Goal: Task Accomplishment & Management: Manage account settings

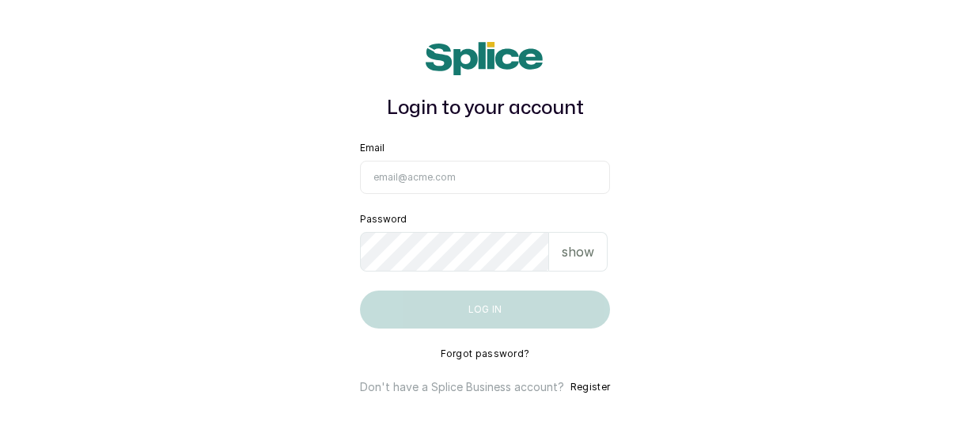
click at [495, 176] on input "Email" at bounding box center [485, 177] width 250 height 33
type input "omacosmeticsandspa@gmail.com"
click at [493, 352] on button "Forgot password?" at bounding box center [484, 353] width 89 height 13
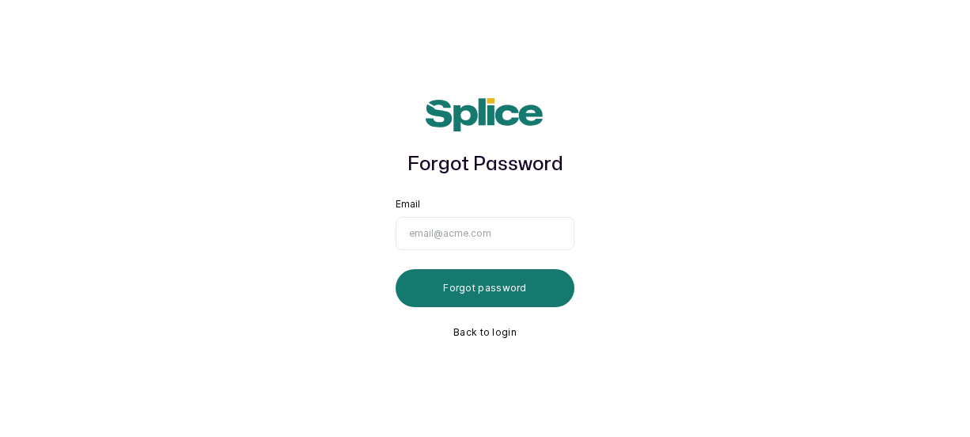
click at [478, 244] on input "Email" at bounding box center [484, 233] width 179 height 33
click at [429, 225] on input "omacosmeticandspa@gmail,com" at bounding box center [484, 233] width 179 height 33
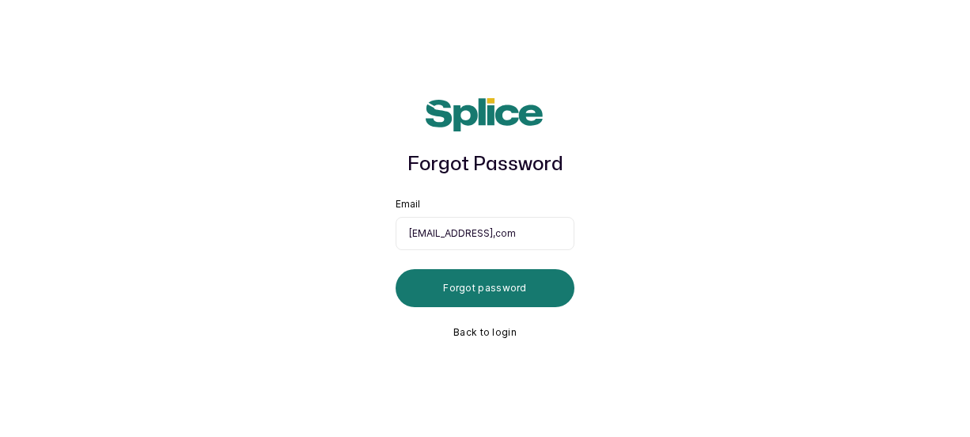
click at [480, 234] on input "omacosmeticandspa@gmail,com" at bounding box center [484, 233] width 179 height 33
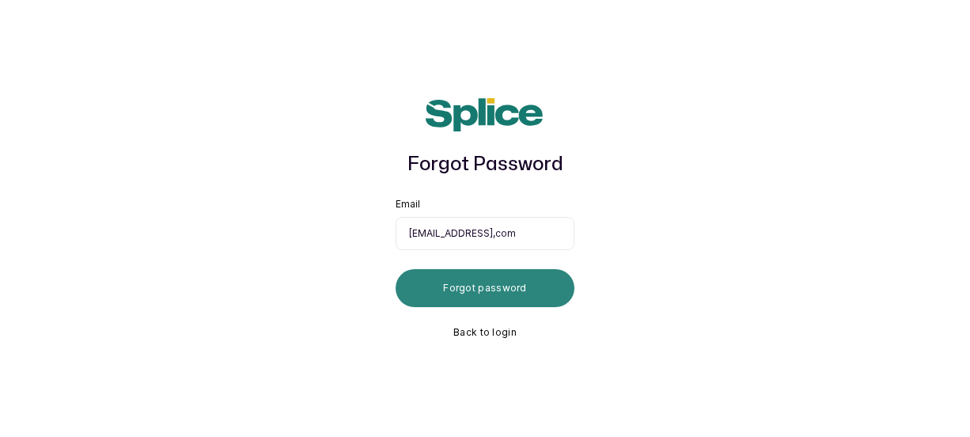
click at [472, 289] on button "Forgot password" at bounding box center [484, 288] width 179 height 38
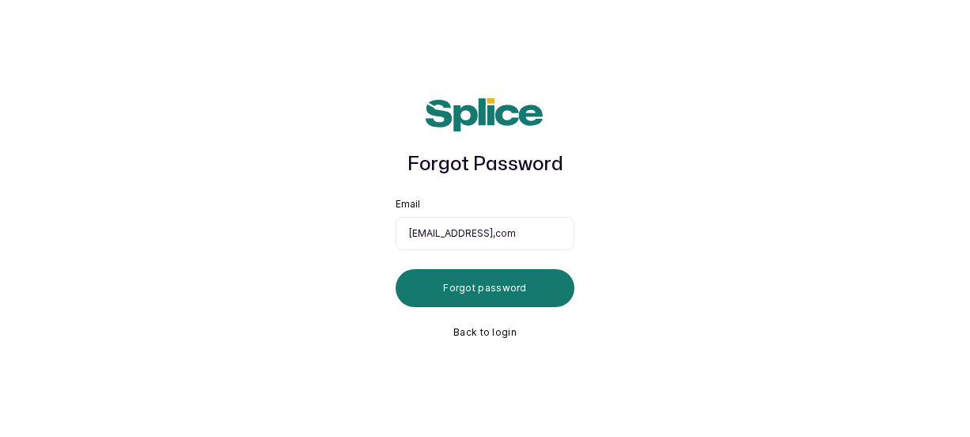
click at [552, 234] on input "omacosmeticsandspa@gmail,com" at bounding box center [484, 233] width 179 height 33
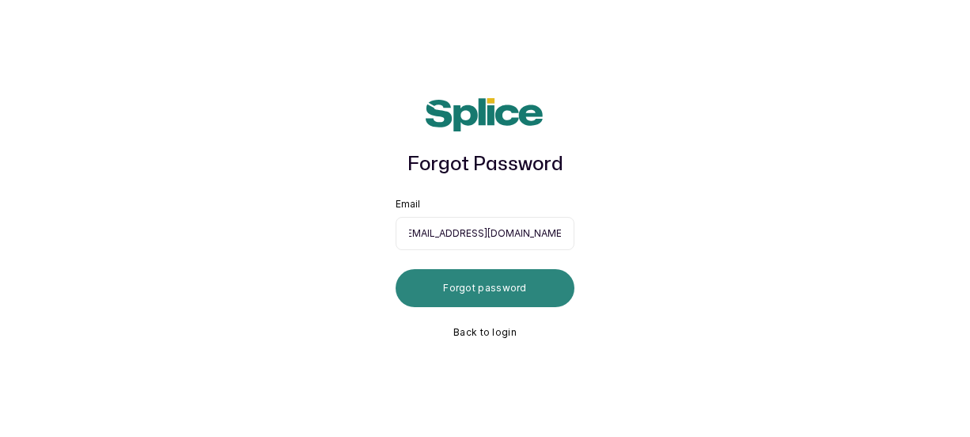
type input "omacosmeticsandspa@gmail.com"
click at [534, 296] on button "Forgot password" at bounding box center [484, 288] width 179 height 38
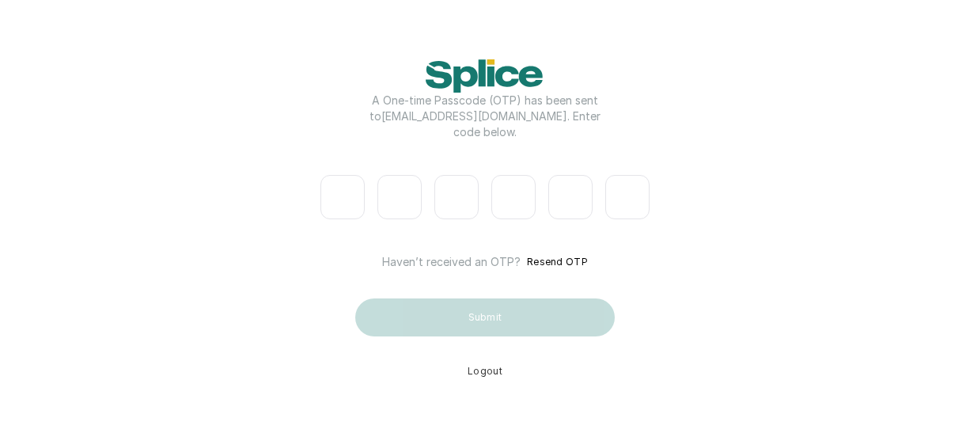
click at [335, 195] on input "Please enter verification code. Digit 1" at bounding box center [342, 197] width 44 height 44
type input "6"
type input "7"
type input "1"
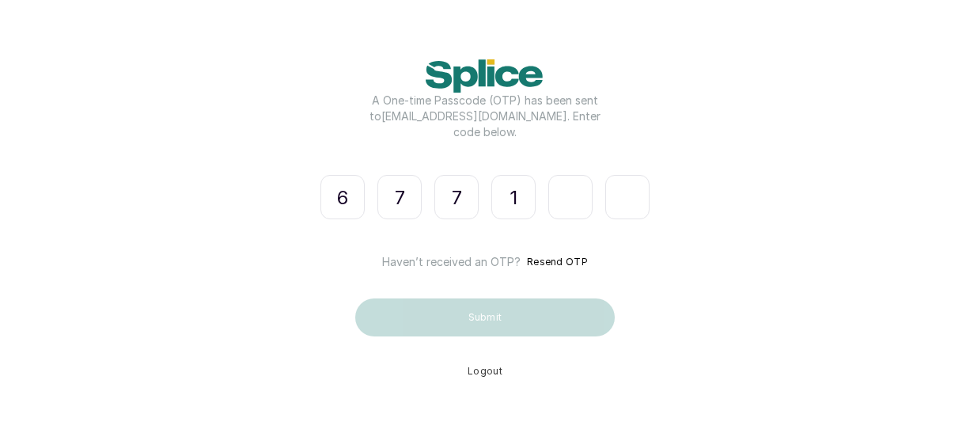
type input "0"
type input "9"
type input "0"
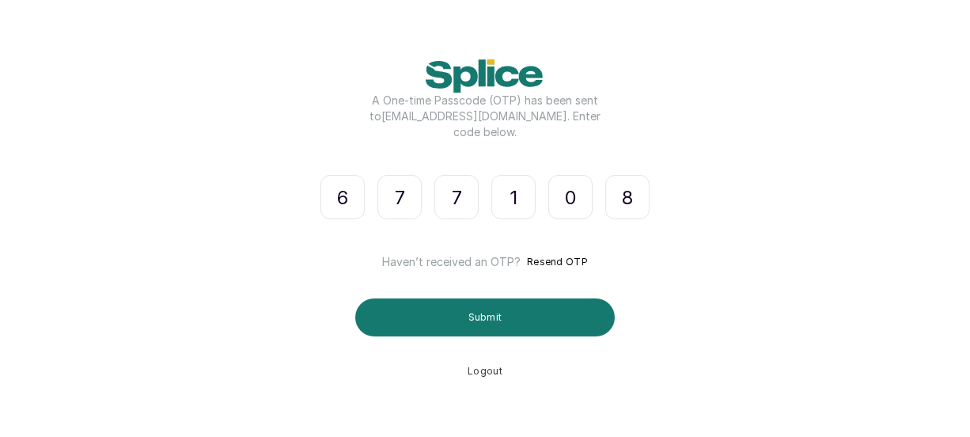
type input "8"
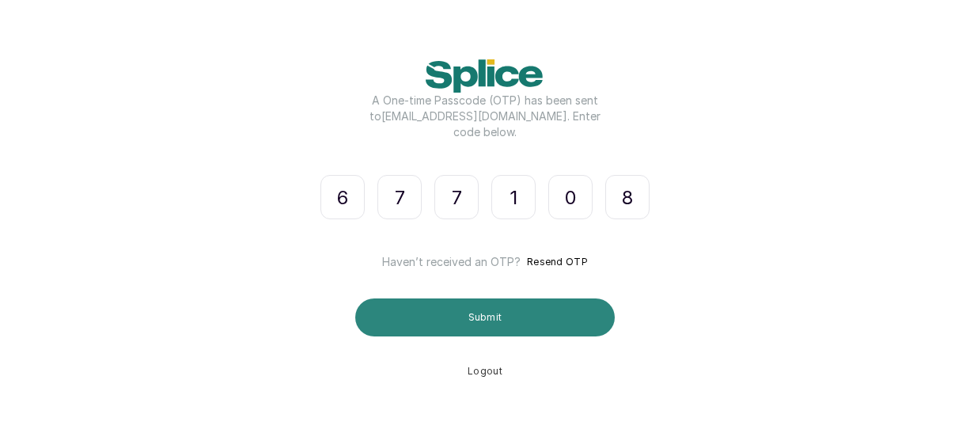
click at [518, 318] on button "Submit" at bounding box center [484, 317] width 259 height 38
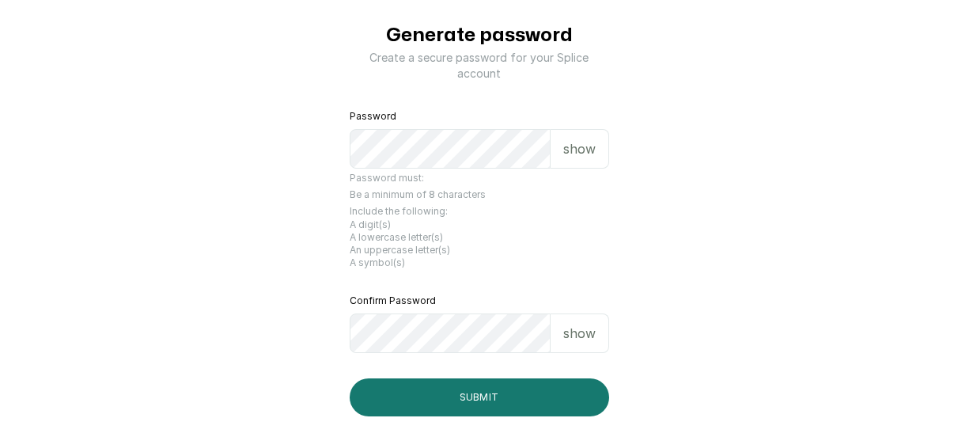
click at [576, 157] on p "show" at bounding box center [579, 148] width 32 height 19
click at [583, 344] on div "show" at bounding box center [579, 333] width 59 height 40
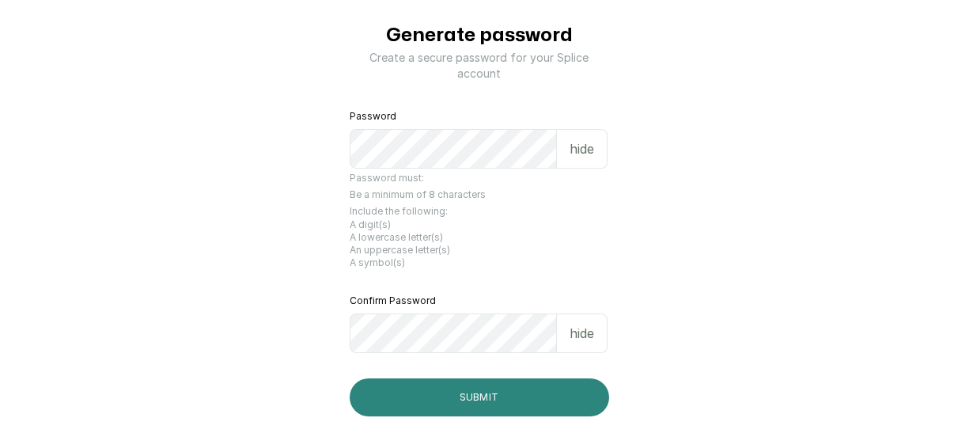
click at [437, 380] on button "Submit" at bounding box center [479, 397] width 259 height 38
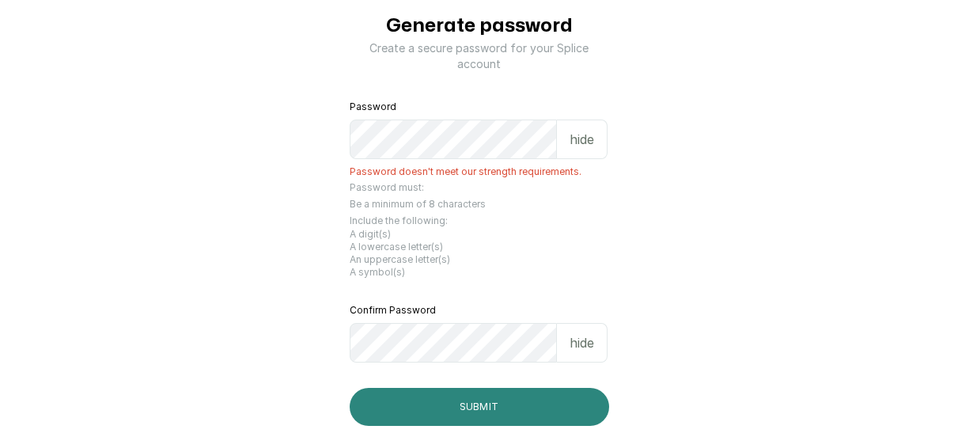
click at [455, 403] on button "Submit" at bounding box center [479, 406] width 259 height 38
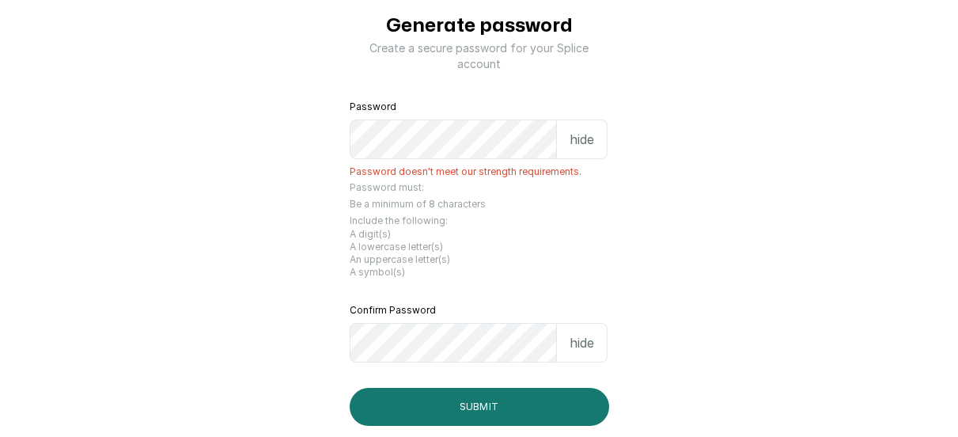
click at [450, 116] on div "Password hide Password doesn't meet our strength requirements." at bounding box center [479, 138] width 259 height 77
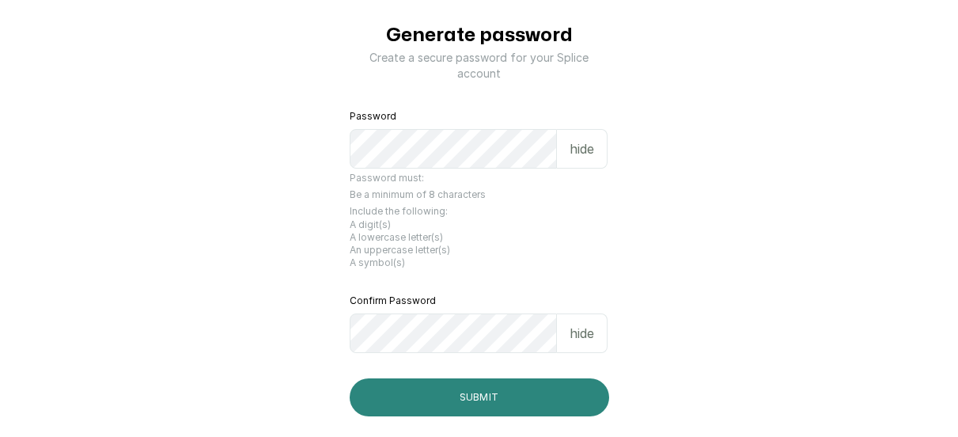
click at [350, 378] on button "Submit" at bounding box center [479, 397] width 259 height 38
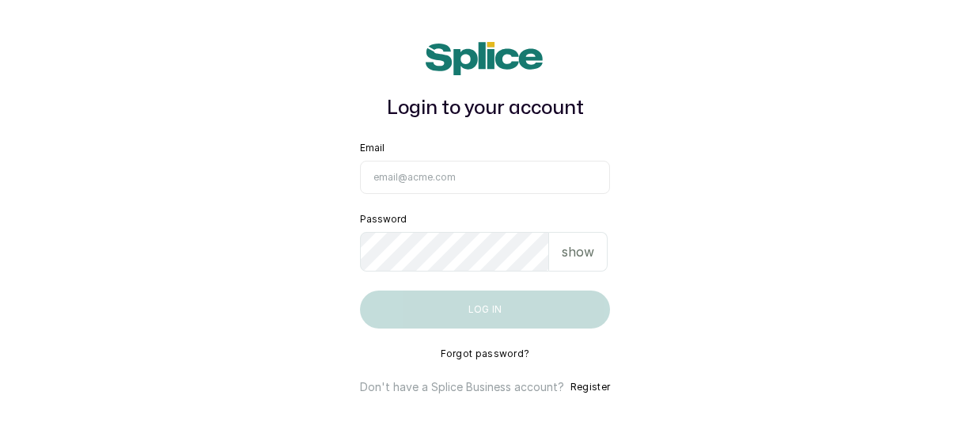
click at [515, 188] on input "Email" at bounding box center [485, 177] width 250 height 33
type input "omacosmeticsandspa@gmail.com"
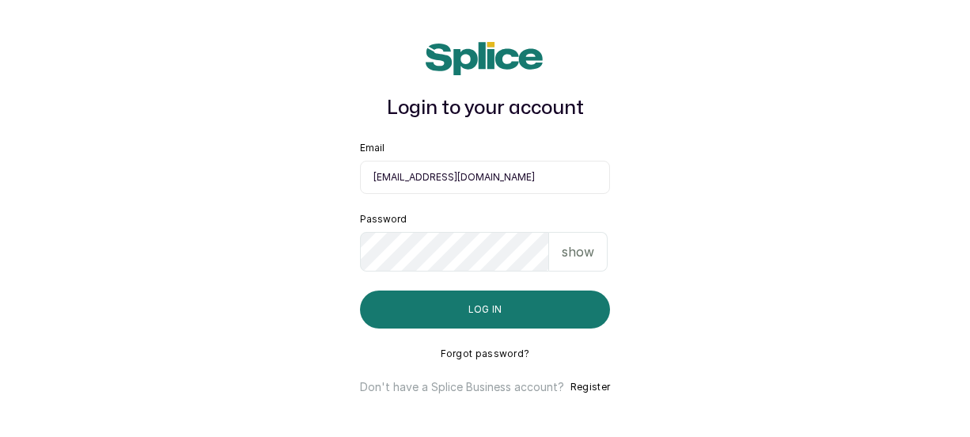
click at [579, 251] on p "show" at bounding box center [577, 251] width 32 height 19
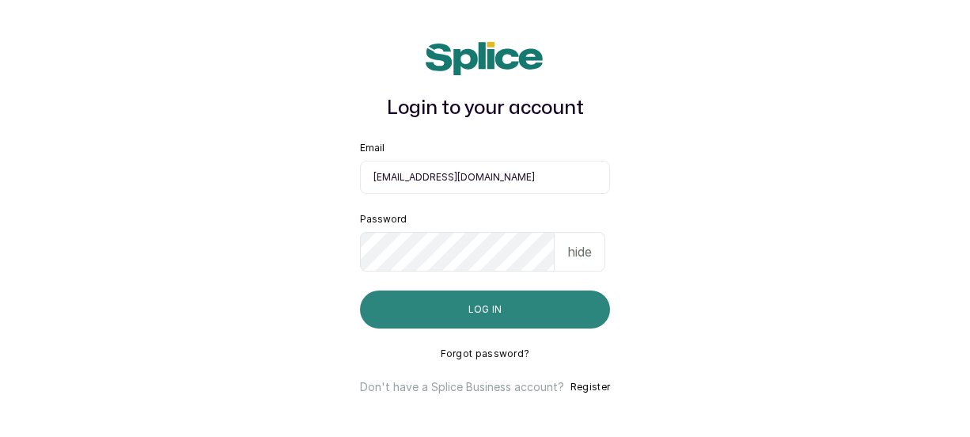
click at [491, 317] on button "Log in" at bounding box center [485, 309] width 250 height 38
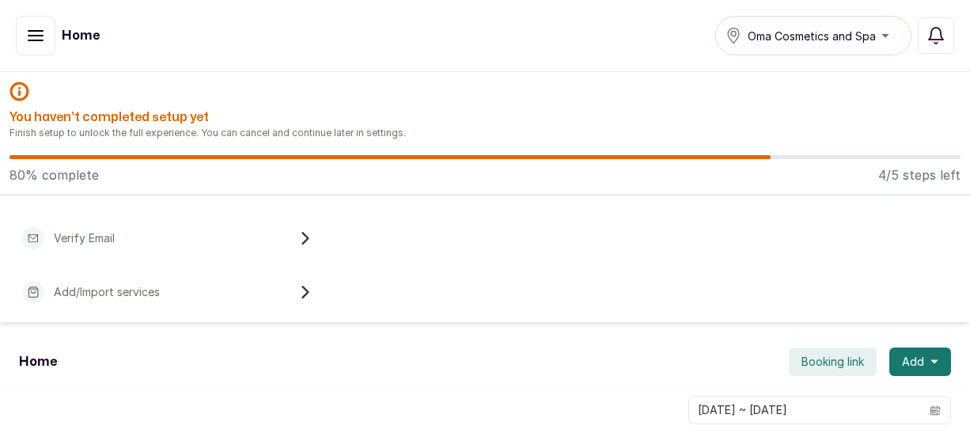
click at [219, 236] on div "Verify Email" at bounding box center [167, 238] width 308 height 35
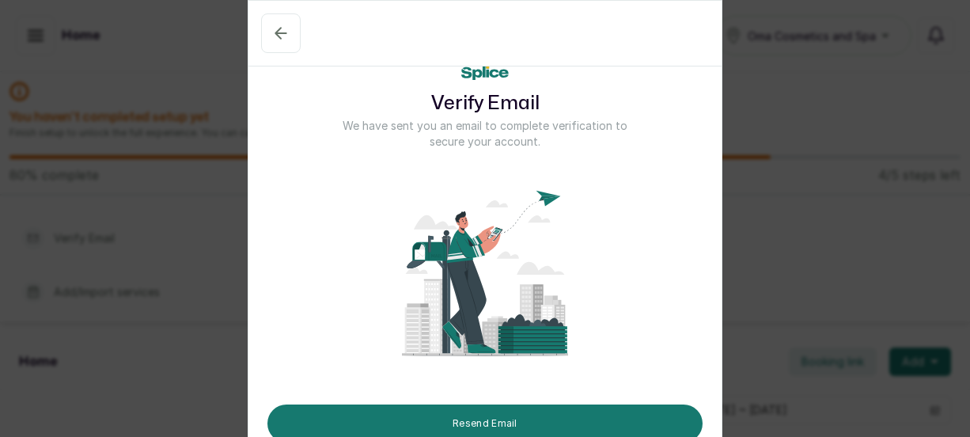
click at [219, 236] on div "Verify Email We have sent you an email to complete verification to secure your …" at bounding box center [485, 218] width 970 height 437
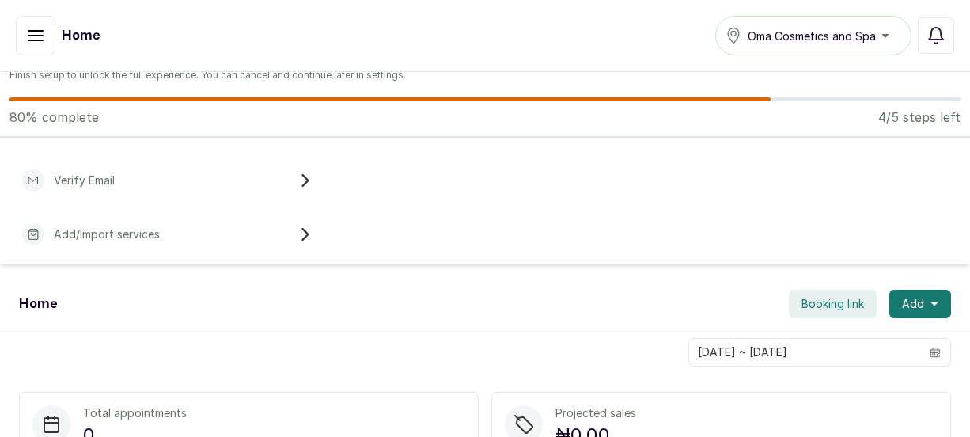
scroll to position [100, 0]
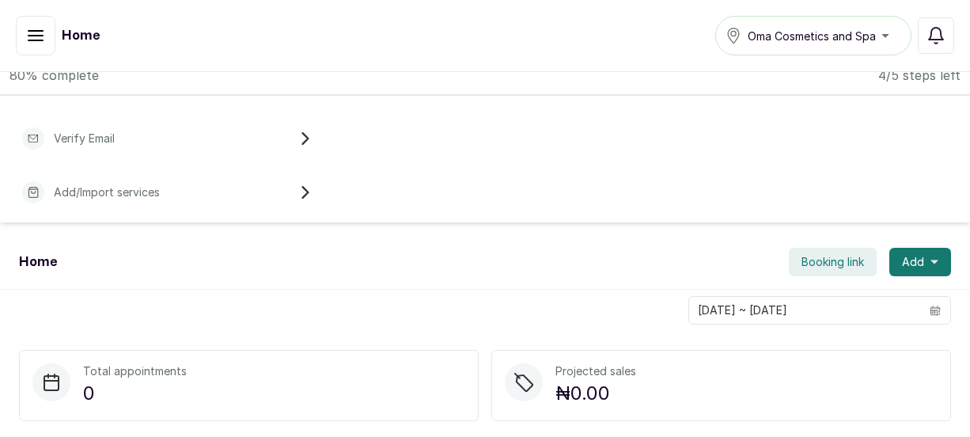
click at [231, 129] on div "Verify Email" at bounding box center [167, 138] width 308 height 35
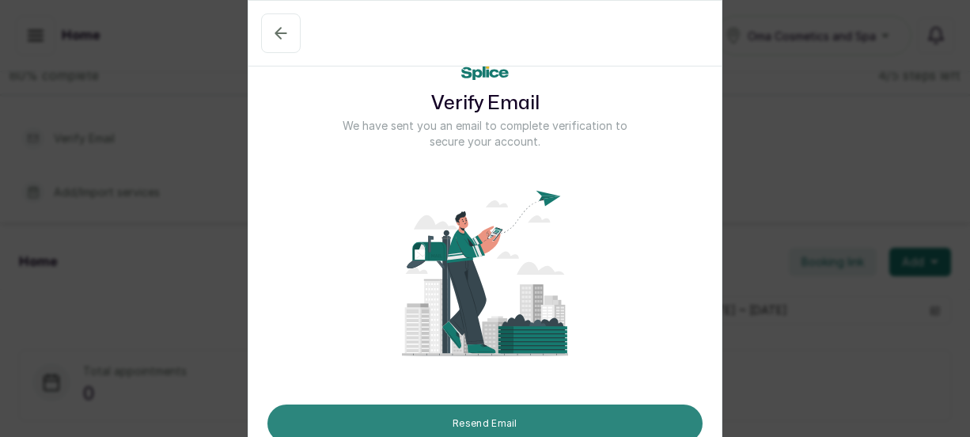
click at [530, 414] on button "Resend Email" at bounding box center [484, 423] width 435 height 38
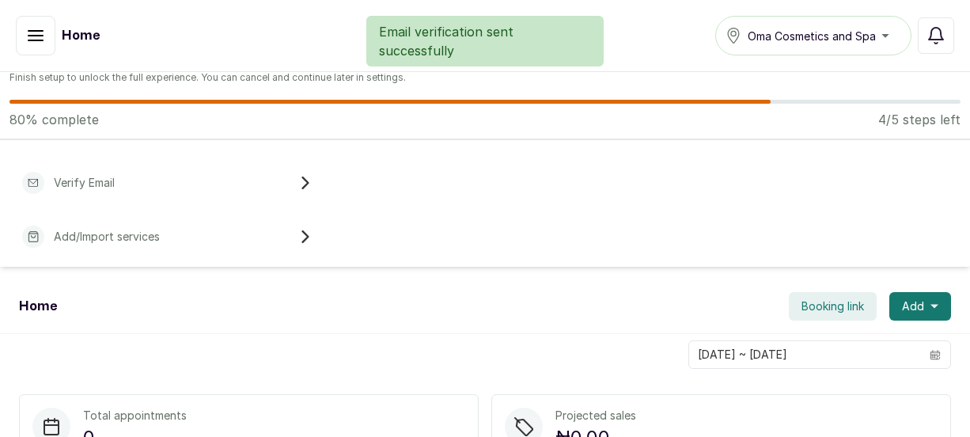
scroll to position [0, 0]
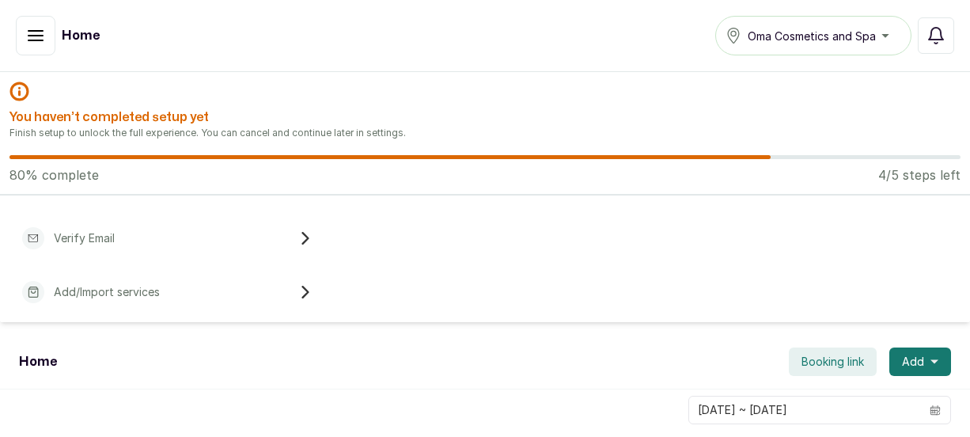
click at [81, 249] on div "Verify Email" at bounding box center [167, 238] width 308 height 35
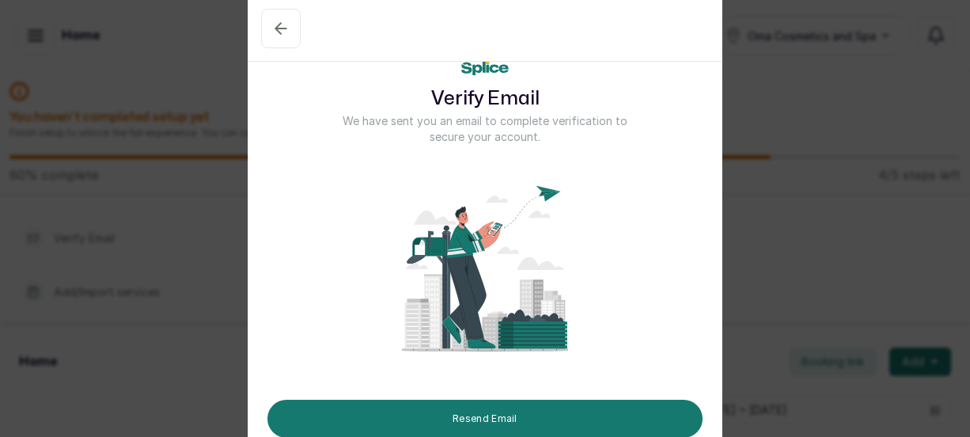
scroll to position [3, 0]
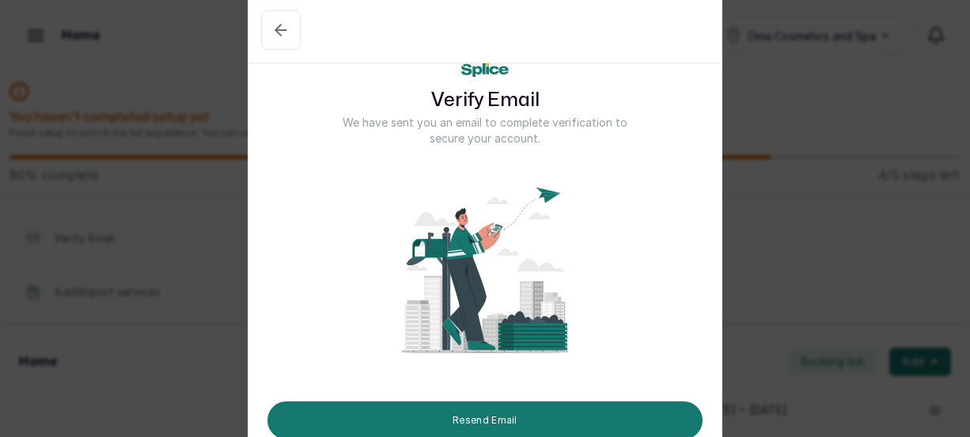
click at [133, 236] on div "Verify Email We have sent you an email to complete verification to secure your …" at bounding box center [485, 218] width 970 height 437
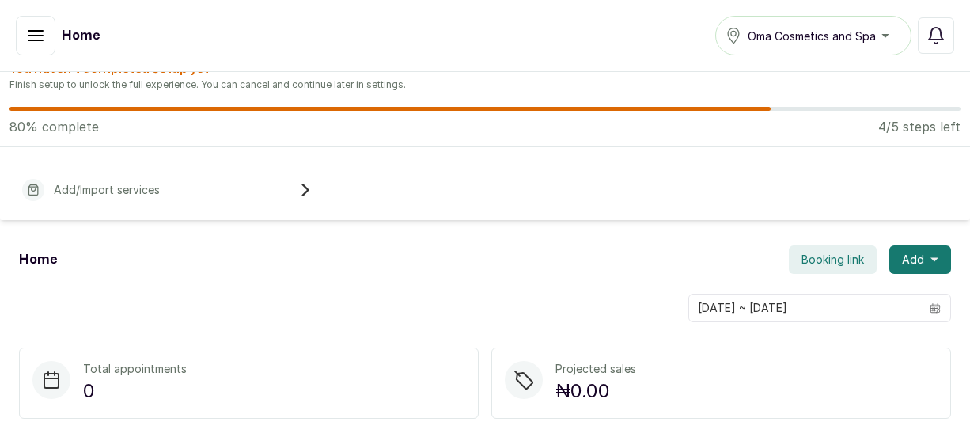
scroll to position [10, 0]
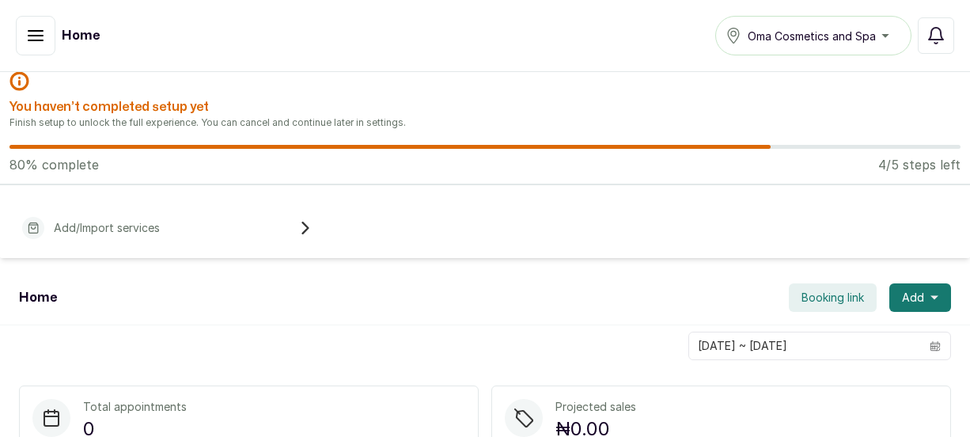
click at [182, 226] on div "Add/Import services" at bounding box center [167, 227] width 308 height 35
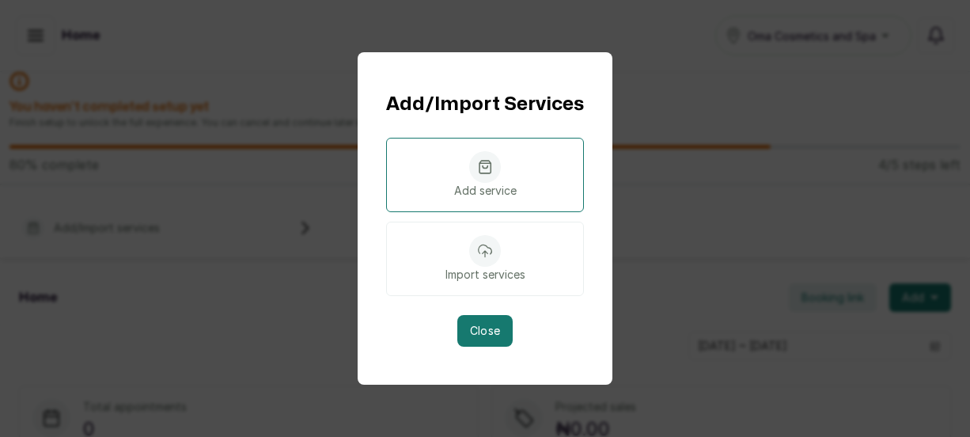
click at [508, 178] on div "Add service" at bounding box center [485, 175] width 198 height 74
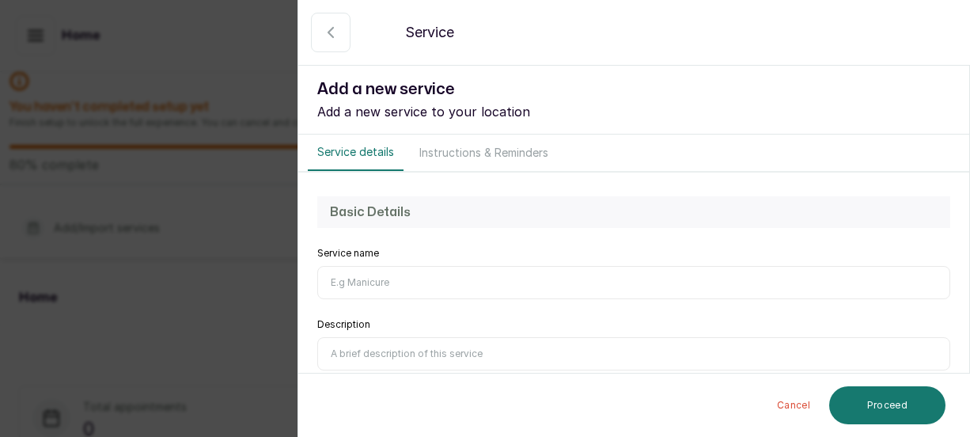
click at [419, 285] on input "Service name" at bounding box center [633, 282] width 633 height 33
type input "m"
type input "Manicure"
click at [458, 359] on input "Description" at bounding box center [633, 353] width 633 height 33
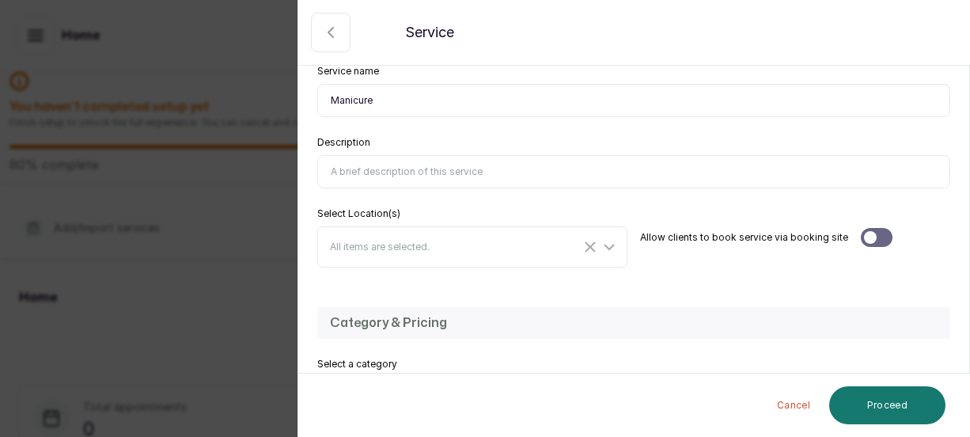
scroll to position [215, 0]
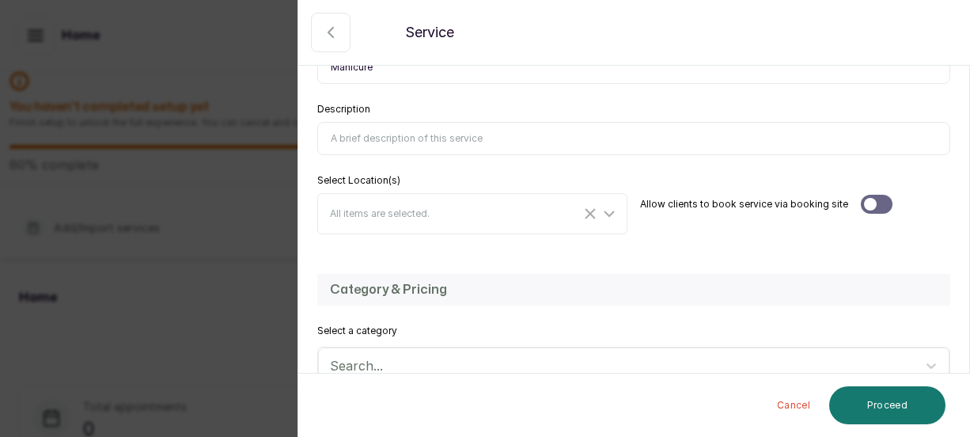
click at [721, 282] on h2 "Category & Pricing" at bounding box center [633, 289] width 607 height 19
click at [461, 142] on input "Description" at bounding box center [633, 138] width 633 height 33
paste input "A manicure is a cosmetic beauty treatment for the hands and fingernails. It typ…"
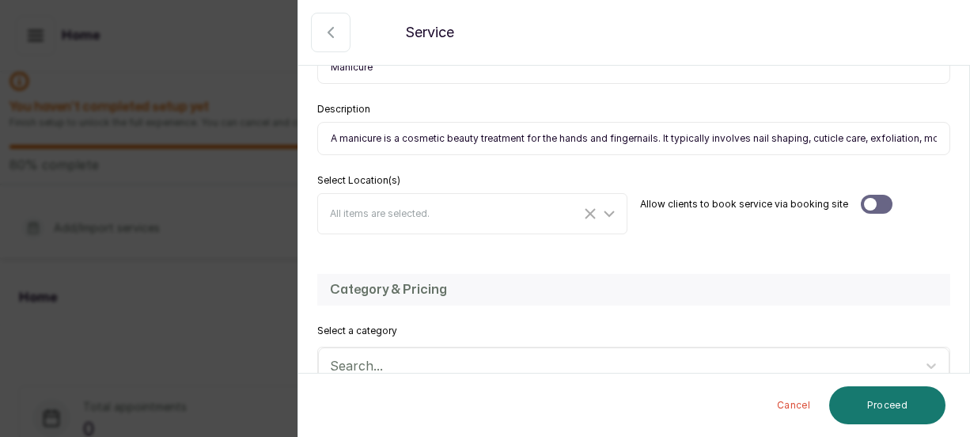
scroll to position [0, 287]
type input "A manicure is a cosmetic beauty treatment for the hands and fingernails. It typ…"
click at [373, 207] on div "All items are selected." at bounding box center [455, 213] width 251 height 13
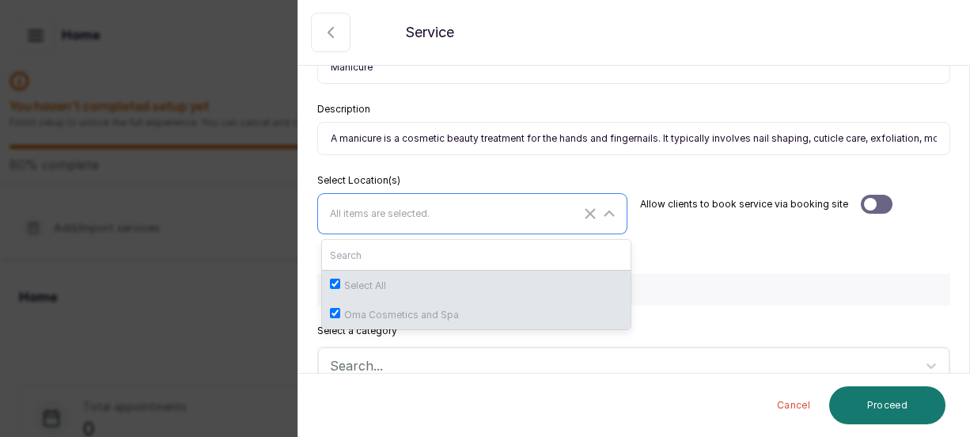
click at [451, 220] on div "All items are selected." at bounding box center [474, 213] width 304 height 30
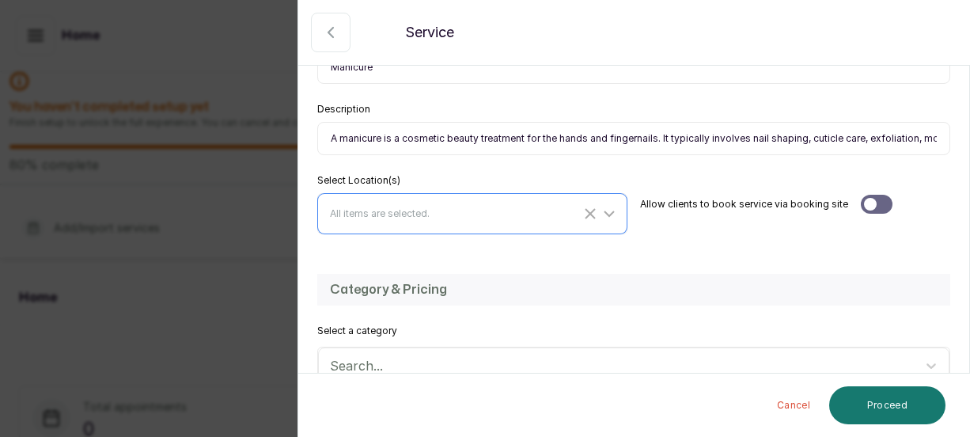
click at [451, 220] on div "All items are selected." at bounding box center [474, 213] width 304 height 30
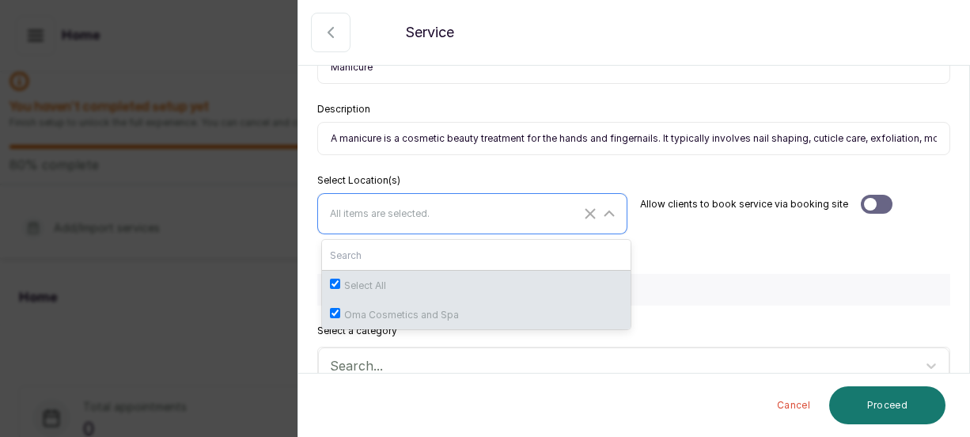
click at [444, 312] on span "Oma Cosmetics and Spa" at bounding box center [401, 314] width 115 height 13
click at [340, 312] on input "Oma Cosmetics and Spa" at bounding box center [335, 313] width 10 height 10
checkbox input "false"
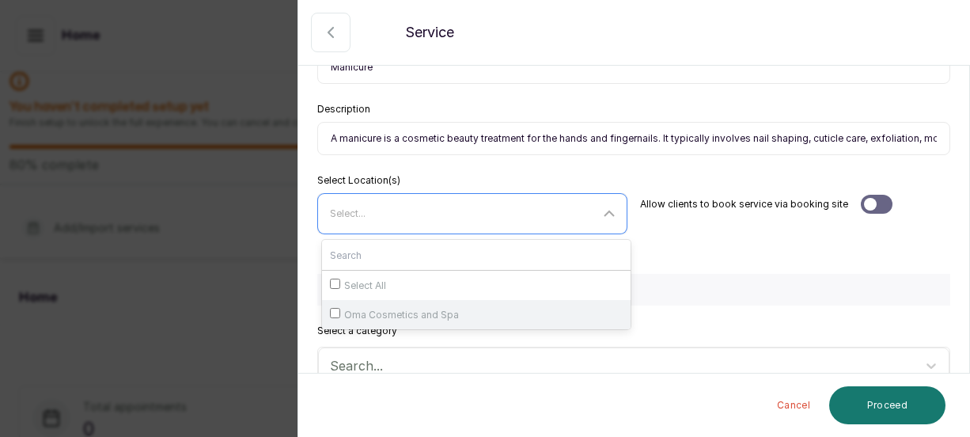
click at [486, 308] on div "Oma Cosmetics and Spa" at bounding box center [476, 314] width 293 height 13
click at [340, 308] on input "Oma Cosmetics and Spa" at bounding box center [335, 313] width 10 height 10
checkbox input "true"
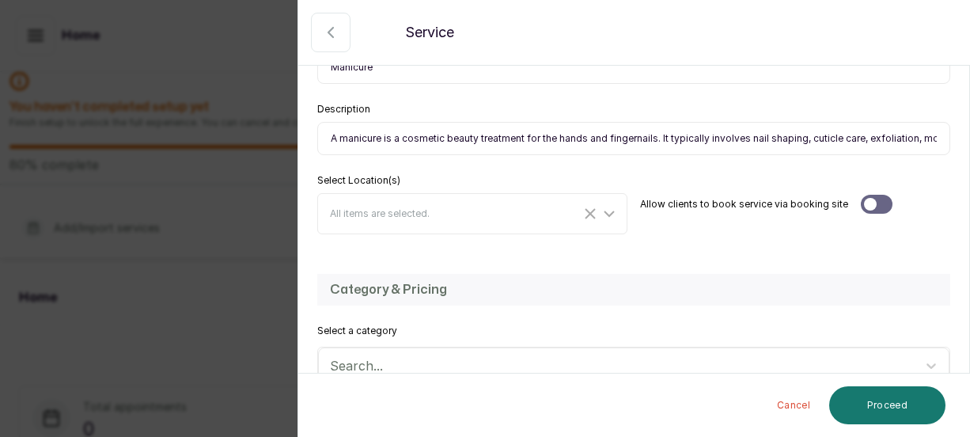
click at [715, 237] on div "Basic Details Service name Manicure Description A manicure is a cosmetic beauty…" at bounding box center [633, 107] width 671 height 301
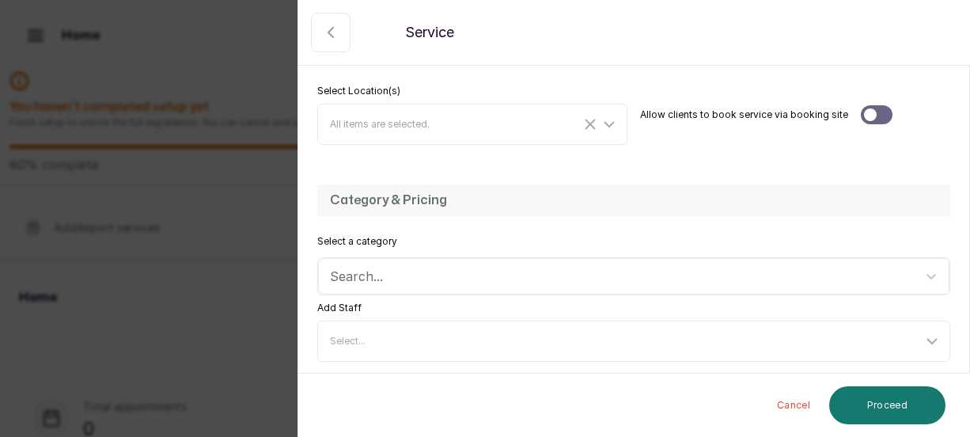
scroll to position [313, 0]
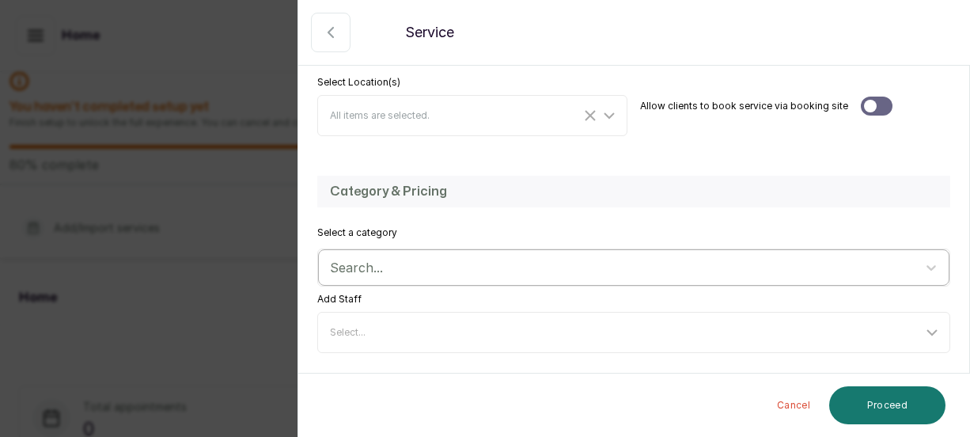
click at [401, 256] on div "Search..." at bounding box center [619, 267] width 595 height 27
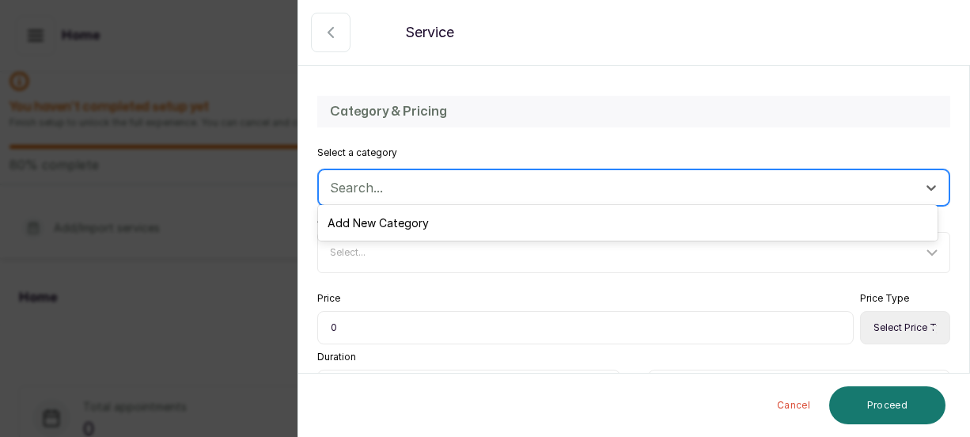
scroll to position [399, 0]
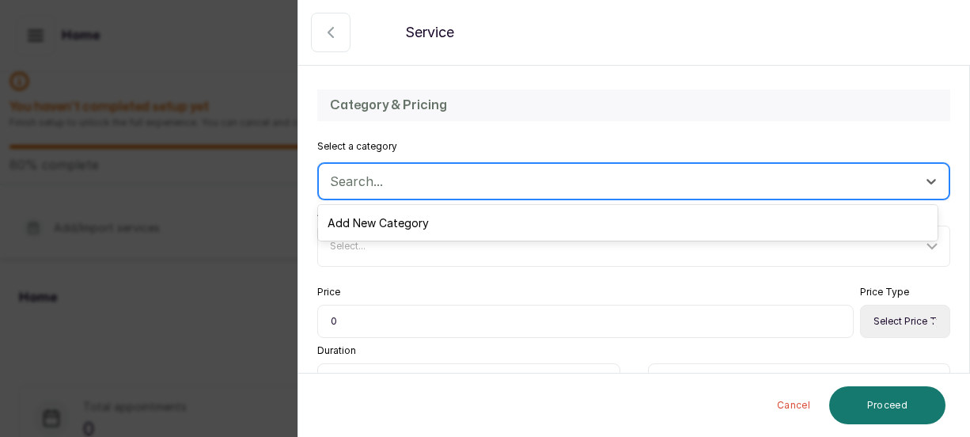
click at [406, 190] on div at bounding box center [619, 181] width 579 height 21
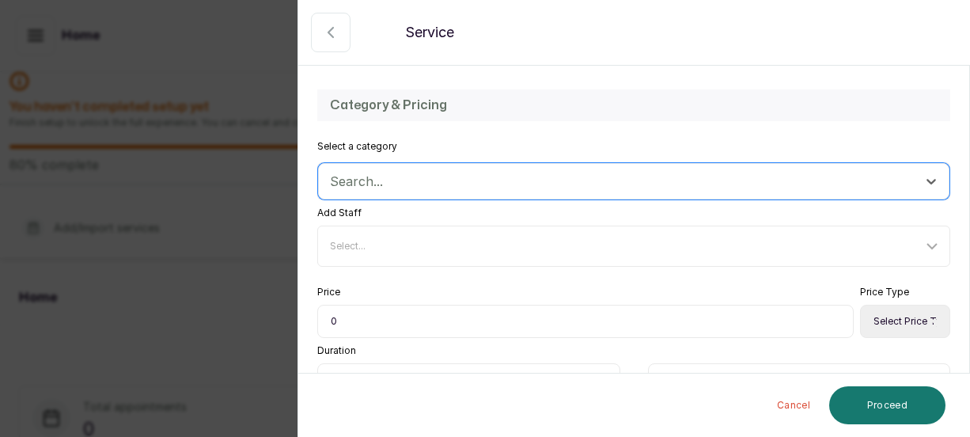
scroll to position [499, 0]
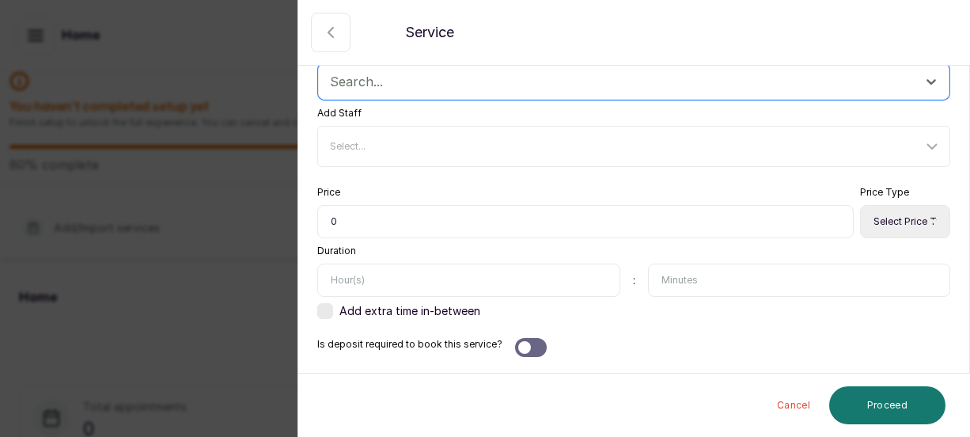
click at [516, 296] on input "text" at bounding box center [468, 279] width 303 height 33
click at [754, 265] on input "text" at bounding box center [799, 279] width 303 height 33
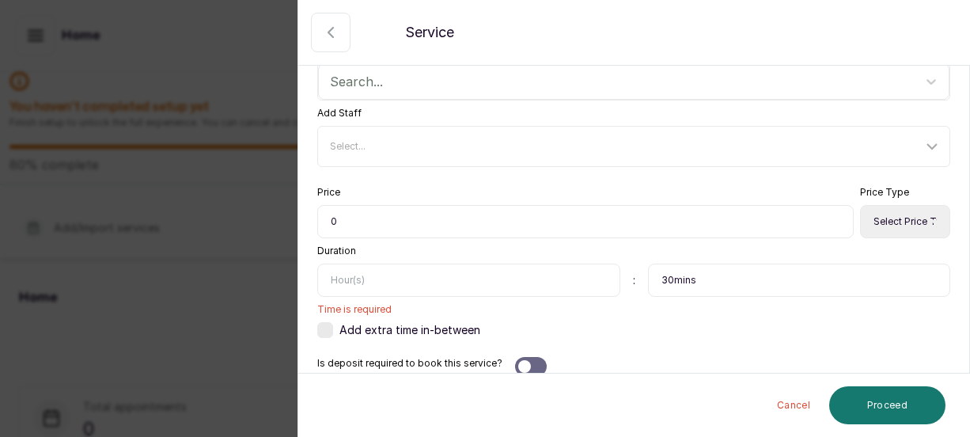
type input "30mins"
click at [67, 140] on div "Back Service Add a new service Add a new service to your location Service detai…" at bounding box center [485, 218] width 970 height 437
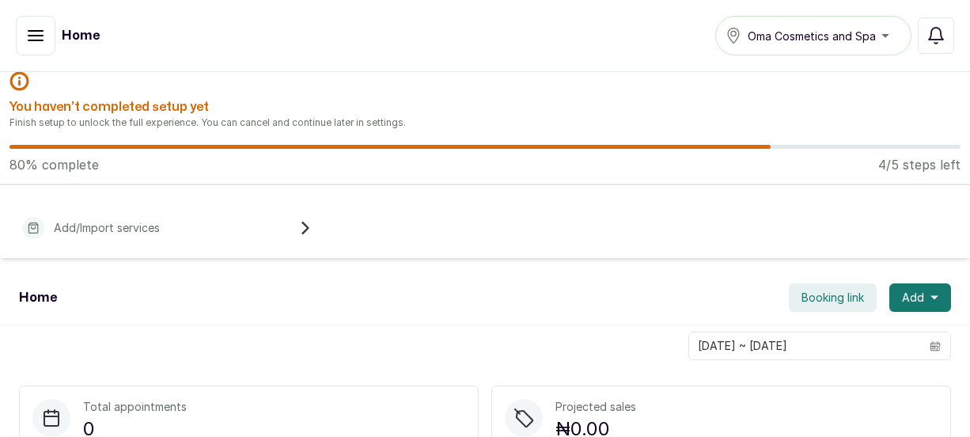
click at [169, 236] on div "Add/Import services" at bounding box center [167, 227] width 308 height 35
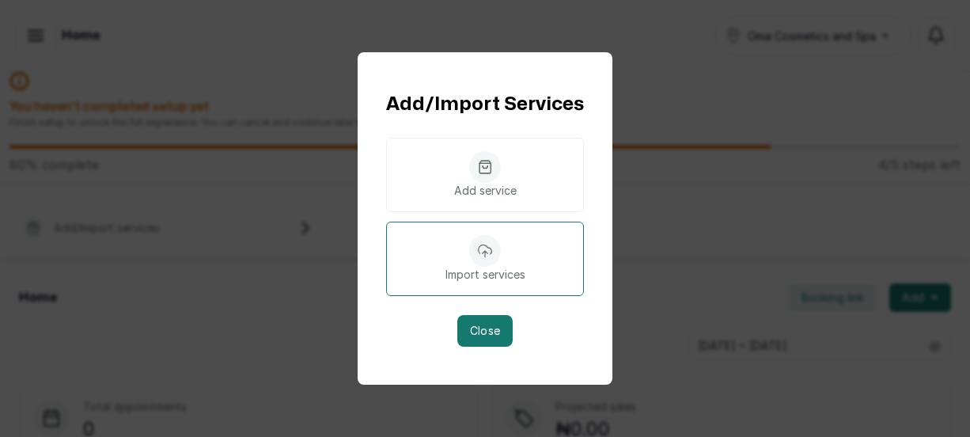
click at [532, 273] on div "Import services" at bounding box center [485, 258] width 198 height 74
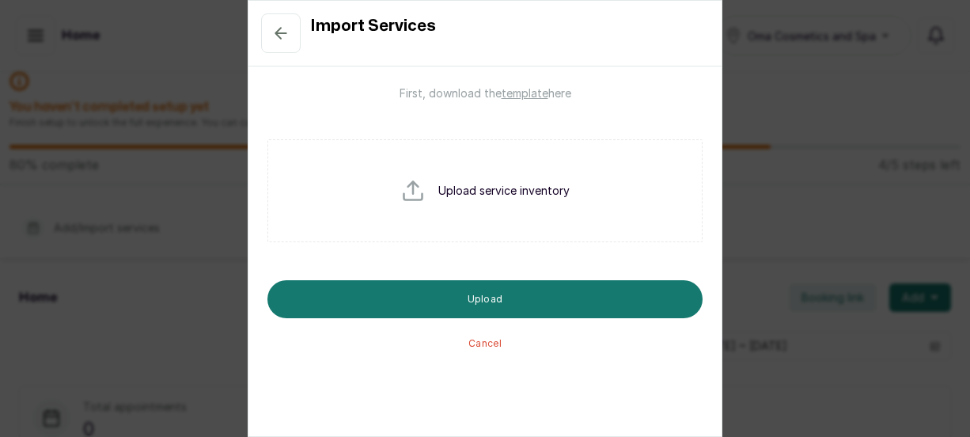
click at [794, 224] on div "Import Services First, download the template here Upload service inventory Uplo…" at bounding box center [485, 218] width 970 height 437
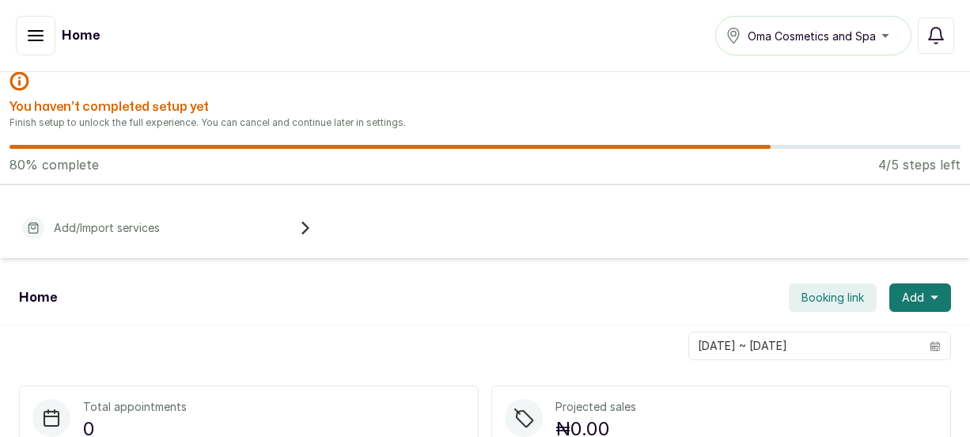
click at [179, 230] on div "Add/Import services" at bounding box center [167, 227] width 308 height 35
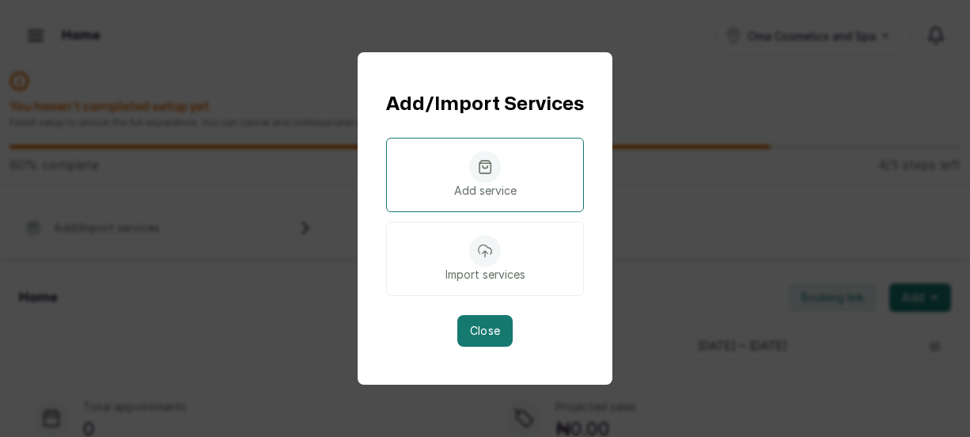
click at [504, 190] on p "Add service" at bounding box center [485, 191] width 62 height 16
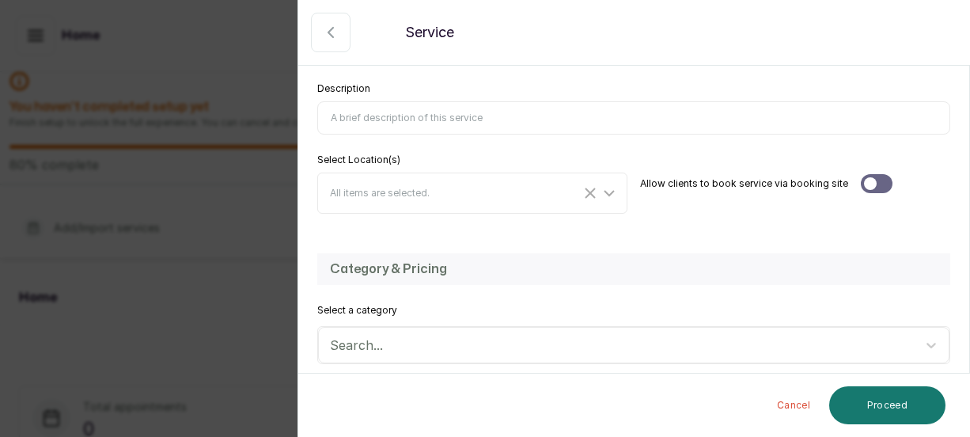
scroll to position [238, 0]
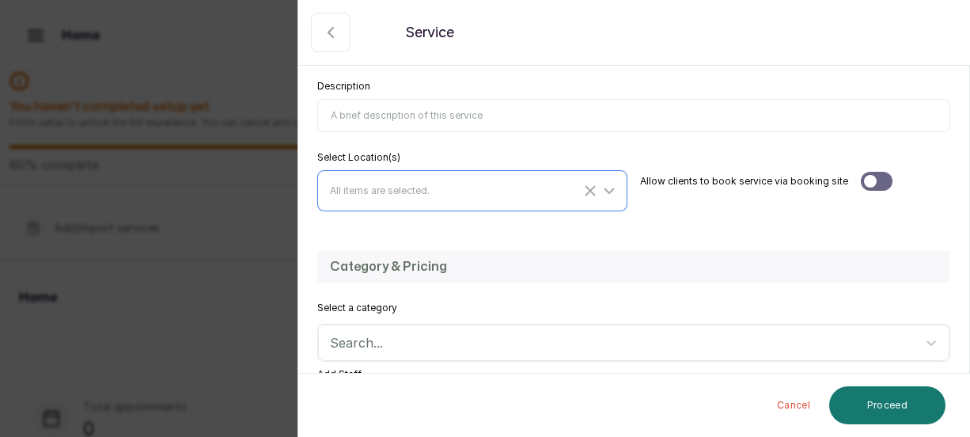
click at [347, 194] on span "All items are selected." at bounding box center [380, 190] width 100 height 12
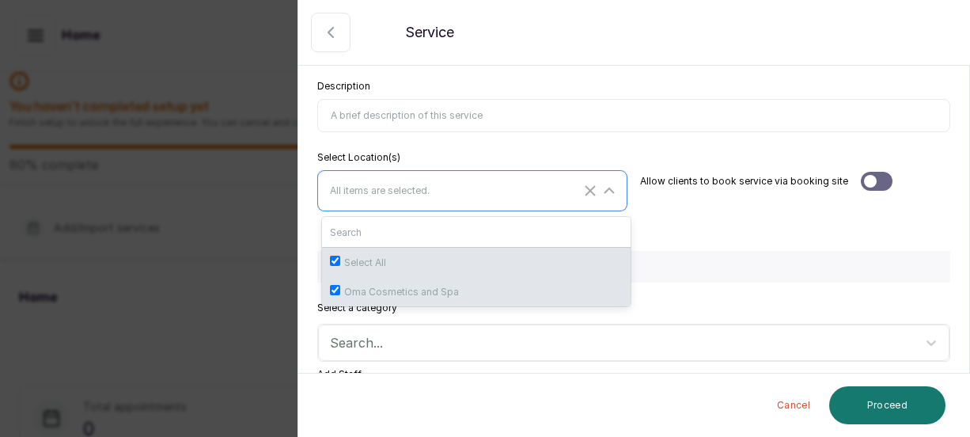
click at [362, 295] on span "Oma Cosmetics and Spa" at bounding box center [401, 291] width 115 height 13
click at [340, 295] on input "Oma Cosmetics and Spa" at bounding box center [335, 290] width 10 height 10
checkbox input "false"
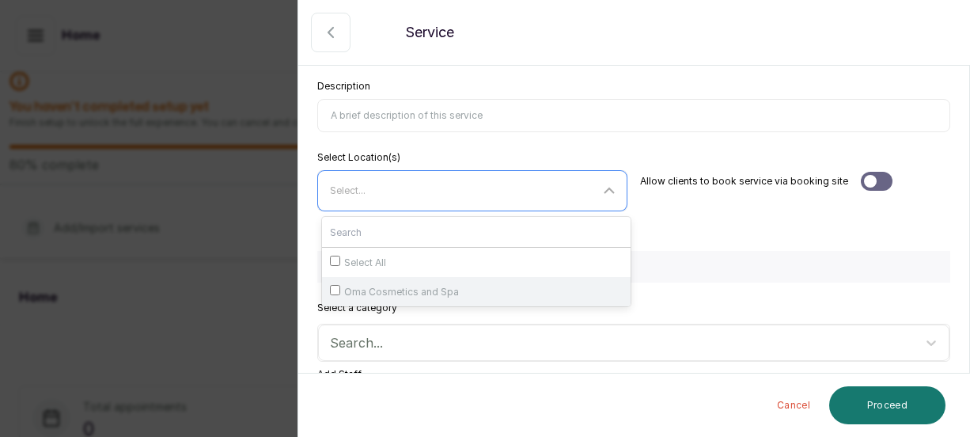
click at [338, 292] on input "Oma Cosmetics and Spa" at bounding box center [335, 290] width 10 height 10
checkbox input "true"
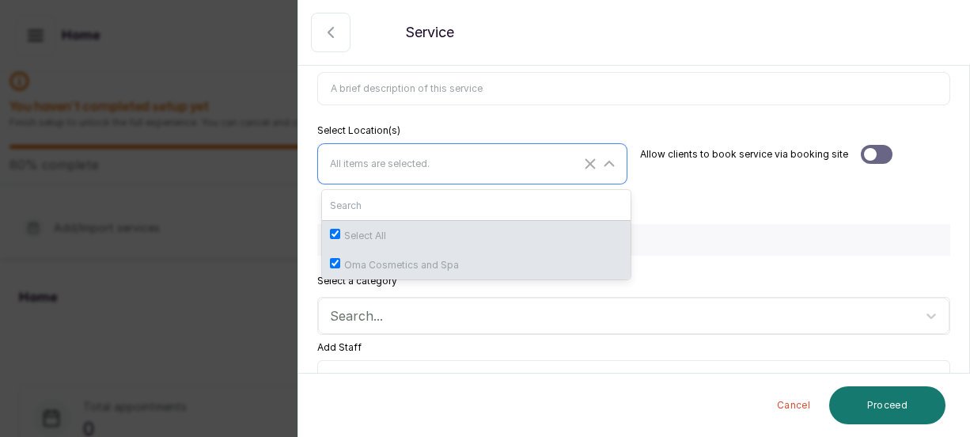
scroll to position [259, 0]
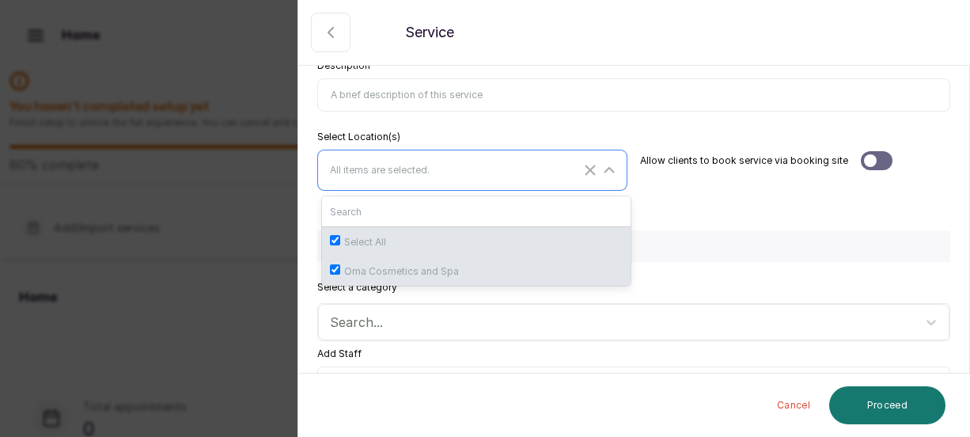
click at [582, 176] on icon "Clear Selected" at bounding box center [589, 170] width 19 height 19
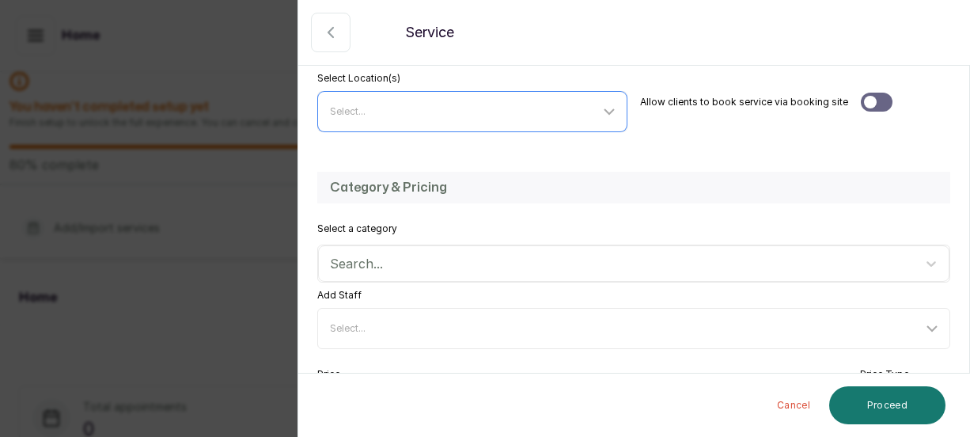
scroll to position [338, 0]
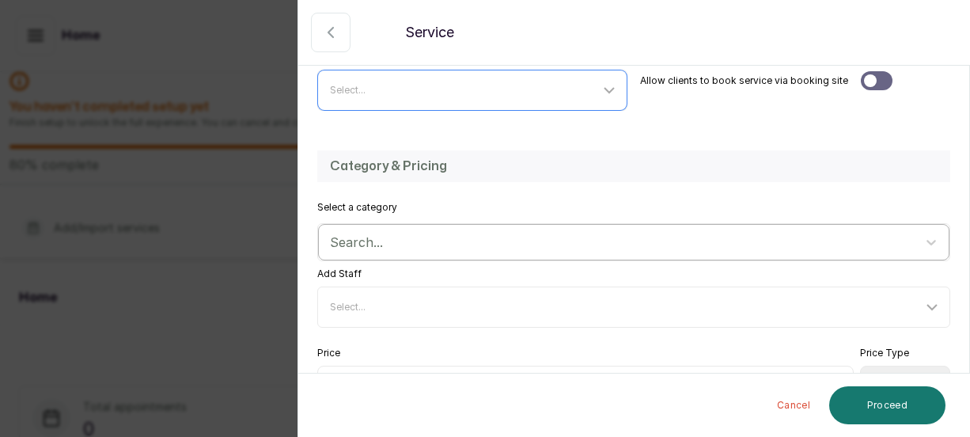
click at [333, 240] on input "text" at bounding box center [332, 241] width 4 height 17
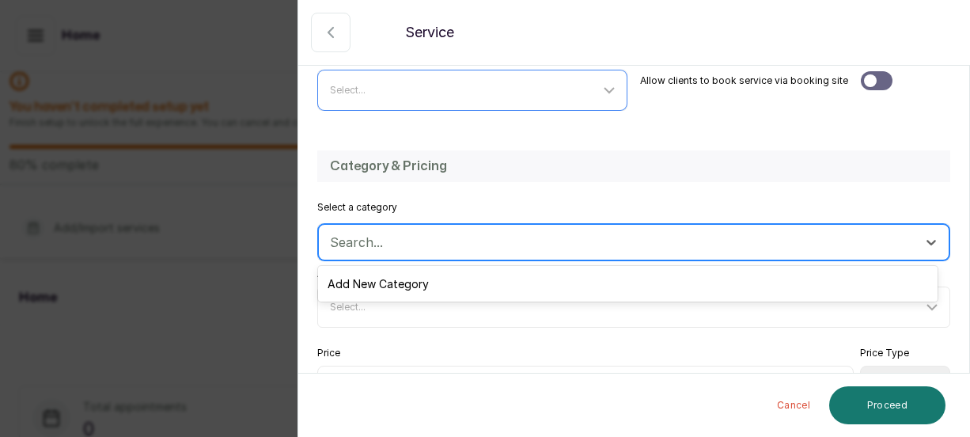
click at [331, 241] on input "text" at bounding box center [332, 241] width 4 height 17
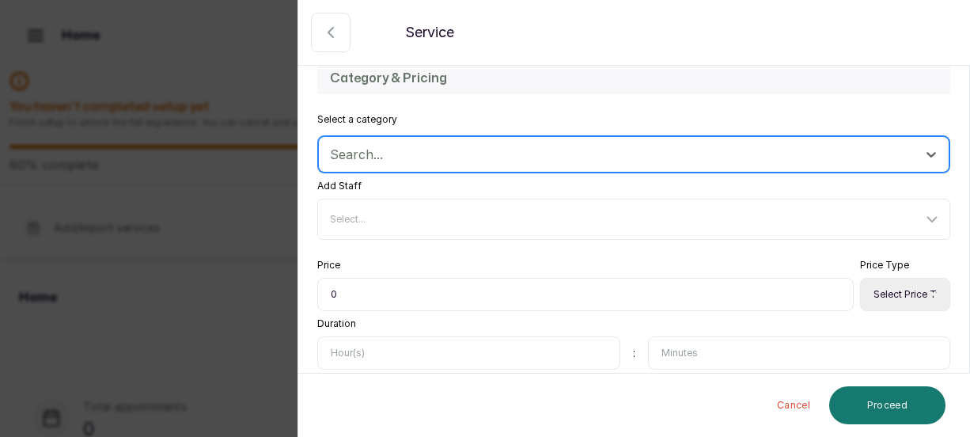
scroll to position [431, 0]
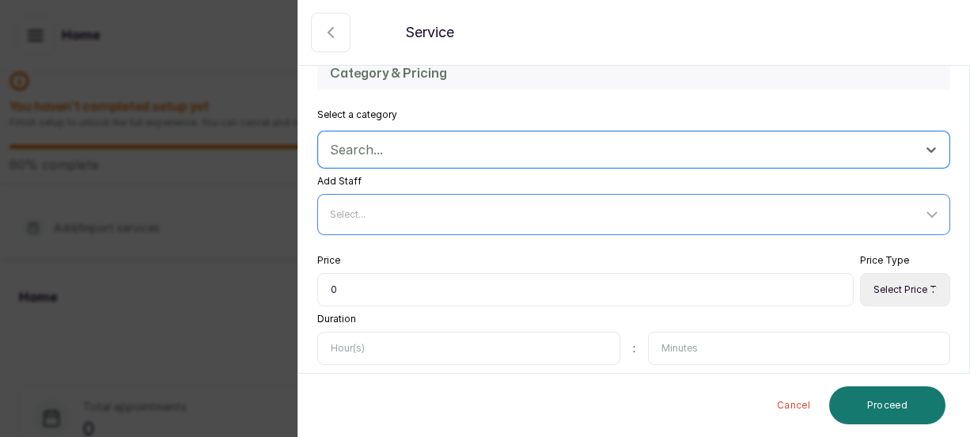
click at [335, 216] on span "Select..." at bounding box center [348, 214] width 36 height 12
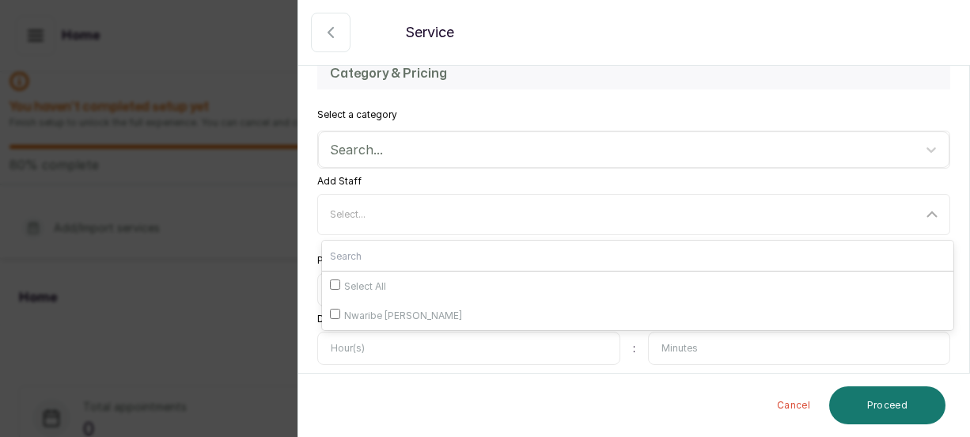
click at [275, 230] on div "Back Service Add a new service Add a new service to your location Service detai…" at bounding box center [485, 218] width 970 height 437
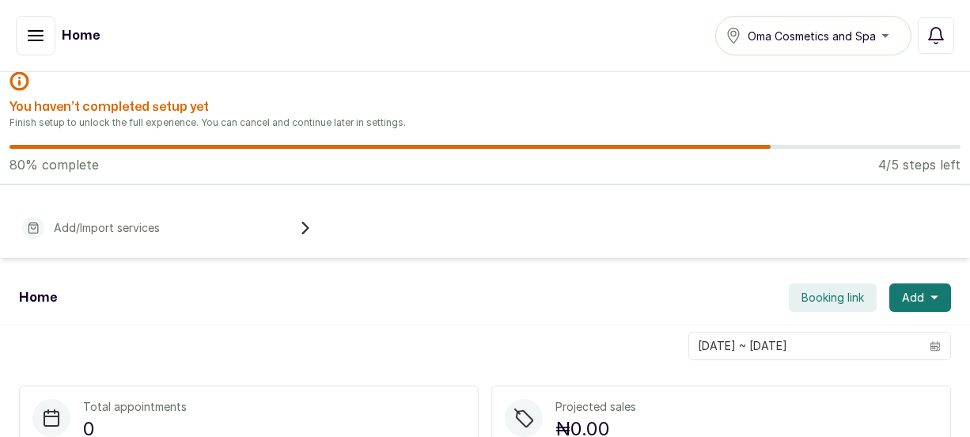
click at [131, 230] on p "Add/Import services" at bounding box center [107, 228] width 106 height 16
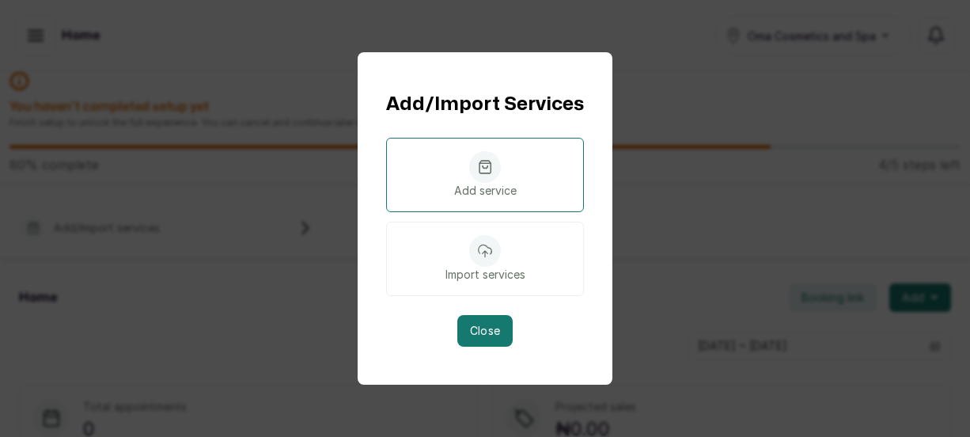
click at [437, 193] on div "Add service" at bounding box center [485, 175] width 198 height 74
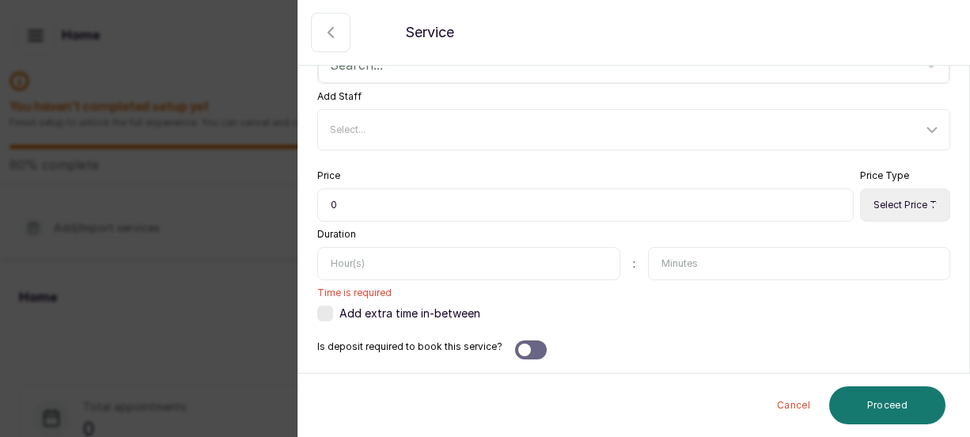
scroll to position [518, 0]
